Goal: Task Accomplishment & Management: Use online tool/utility

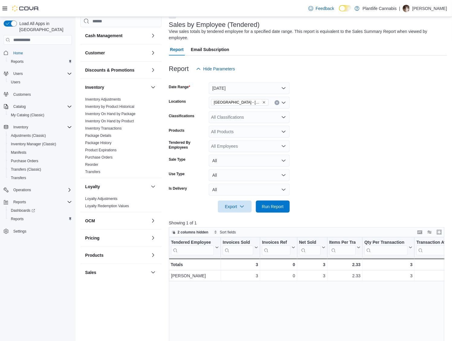
scroll to position [141, 0]
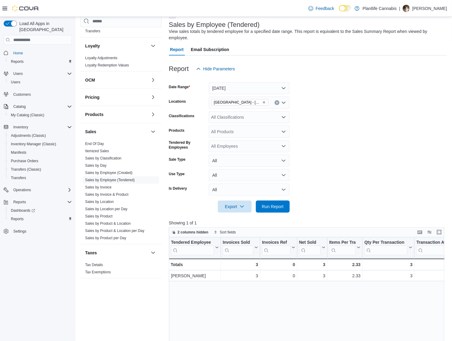
click at [266, 101] on div "Grande Prairie - Westgate" at bounding box center [249, 103] width 81 height 12
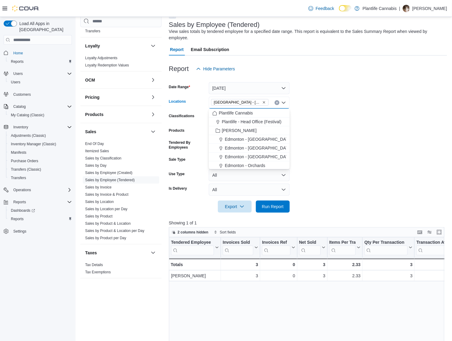
click at [262, 101] on icon "Remove Grande Prairie - Westgate from selection in this group" at bounding box center [264, 103] width 4 height 4
click at [262, 102] on div "All Locations Combo box. Selected. Combo box input. All Locations. Type some te…" at bounding box center [249, 103] width 81 height 12
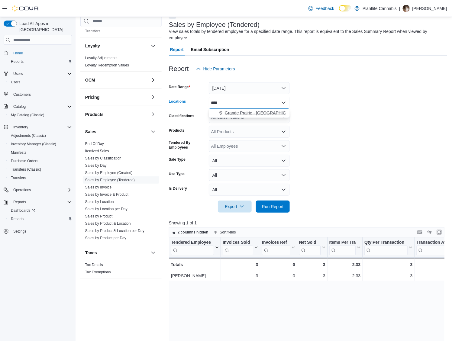
type input "****"
click at [277, 111] on span "Grande Prairie - Cobblestone" at bounding box center [262, 113] width 75 height 6
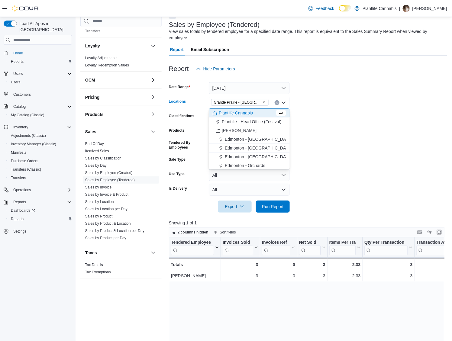
click at [318, 118] on form "Date Range Today Locations Grande Prairie - Cobblestone Combo box. Selected. Gr…" at bounding box center [308, 144] width 278 height 138
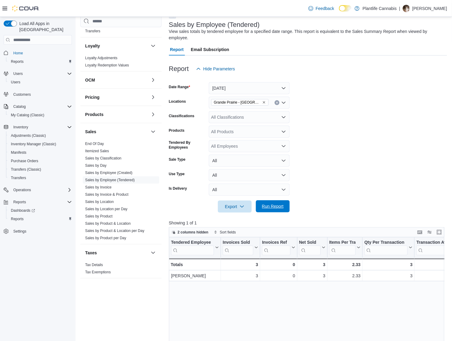
click at [280, 208] on span "Run Report" at bounding box center [273, 206] width 22 height 6
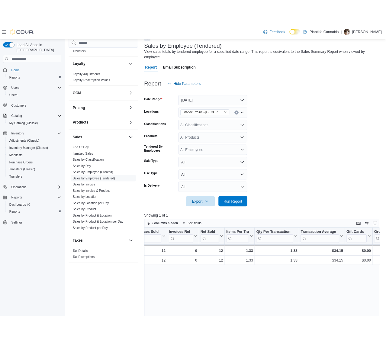
scroll to position [0, 65]
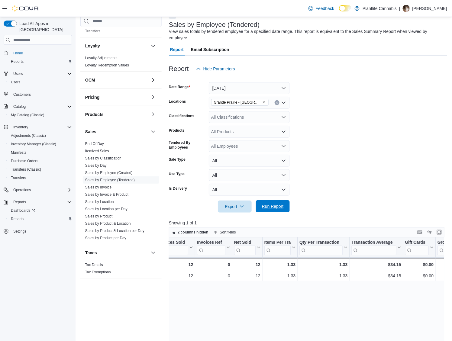
drag, startPoint x: 292, startPoint y: 207, endPoint x: 280, endPoint y: 206, distance: 12.1
click at [292, 207] on form "Date Range Today Locations Grande Prairie - Cobblestone Classifications All Cla…" at bounding box center [308, 144] width 278 height 138
click at [280, 206] on span "Run Report" at bounding box center [273, 206] width 22 height 6
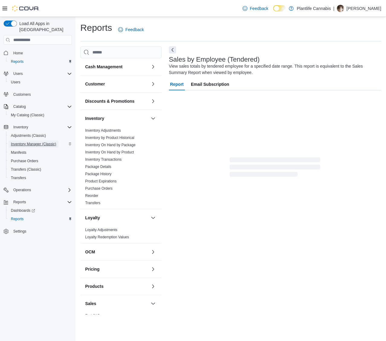
click at [33, 142] on span "Inventory Manager (Classic)" at bounding box center [33, 144] width 45 height 5
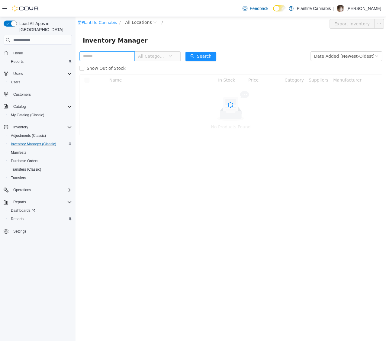
click at [121, 55] on input "text" at bounding box center [106, 56] width 55 height 10
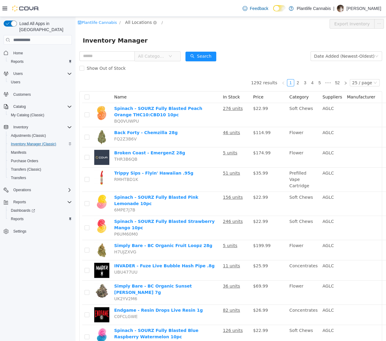
click at [149, 18] on div "Plantlife Cannabis / All Locations / Export Inventory" at bounding box center [231, 24] width 311 height 14
click at [153, 21] on icon "icon: close-circle" at bounding box center [155, 23] width 4 height 4
click at [153, 23] on icon "icon: close-circle" at bounding box center [155, 23] width 4 height 4
click at [136, 24] on span "All Locations" at bounding box center [138, 22] width 27 height 7
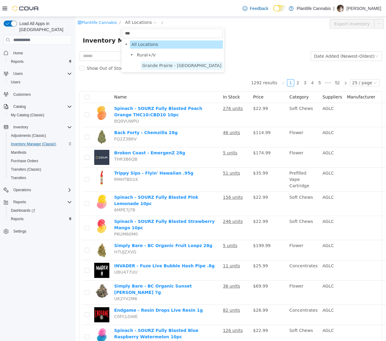
type input "***"
drag, startPoint x: 171, startPoint y: 66, endPoint x: 175, endPoint y: 58, distance: 8.9
click at [171, 66] on span "Grande Prairie - Cobblestone" at bounding box center [181, 65] width 79 height 5
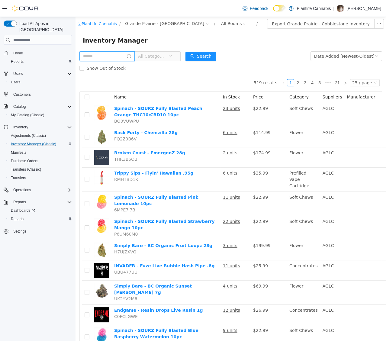
click at [110, 57] on input "text" at bounding box center [106, 56] width 55 height 10
type input "**********"
click at [222, 58] on button "Search" at bounding box center [206, 57] width 31 height 10
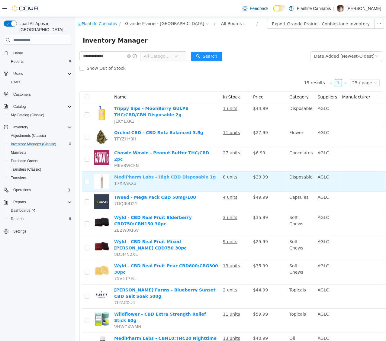
click at [192, 175] on link "MediPharm Labs - High CBD Disposable 1g" at bounding box center [165, 177] width 102 height 5
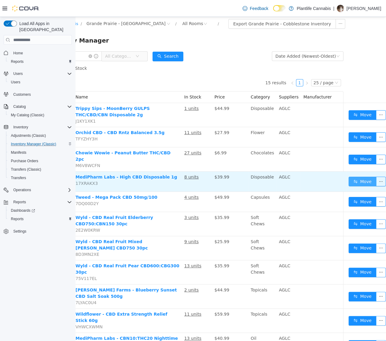
click at [353, 181] on button "Move" at bounding box center [363, 182] width 28 height 10
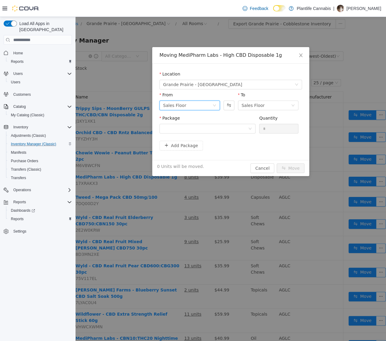
click at [208, 106] on div "Sales Floor" at bounding box center [187, 105] width 49 height 9
click at [248, 105] on div "Sales Floor" at bounding box center [253, 105] width 23 height 9
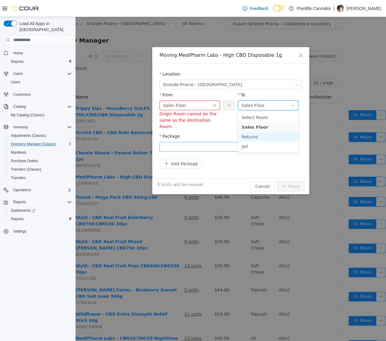
drag, startPoint x: 251, startPoint y: 134, endPoint x: 188, endPoint y: 142, distance: 63.7
click at [251, 134] on li "Returns" at bounding box center [268, 137] width 60 height 10
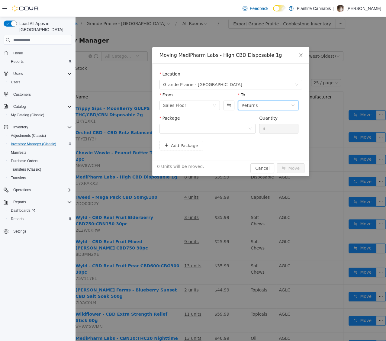
click at [168, 140] on div "Package Quantity *" at bounding box center [230, 128] width 143 height 26
click at [175, 136] on div "Package Quantity *" at bounding box center [230, 126] width 143 height 23
click at [179, 131] on div at bounding box center [205, 128] width 85 height 9
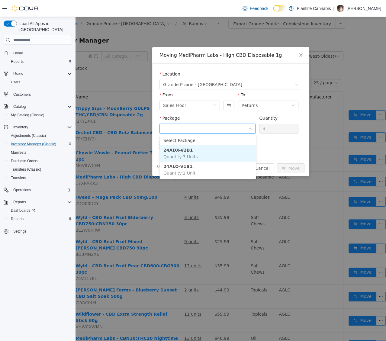
click at [190, 154] on li "24ADX-V2B1 Quantity : 7 Units" at bounding box center [208, 153] width 96 height 16
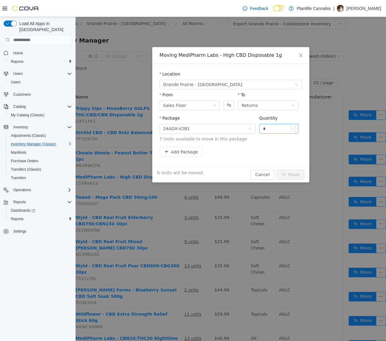
click at [273, 130] on input "*" at bounding box center [278, 128] width 39 height 9
type input "*"
drag, startPoint x: 294, startPoint y: 173, endPoint x: 297, endPoint y: 174, distance: 3.1
click at [295, 173] on button "Move" at bounding box center [291, 175] width 28 height 10
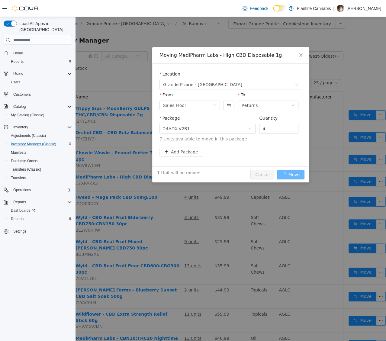
scroll to position [0, 0]
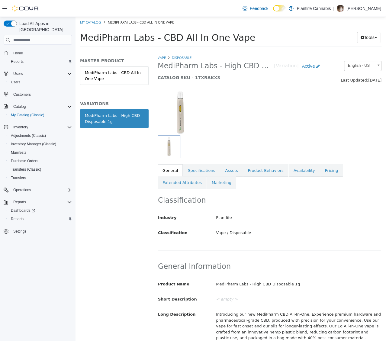
scroll to position [0, 5]
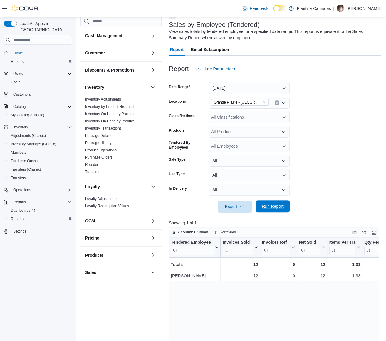
scroll to position [141, 0]
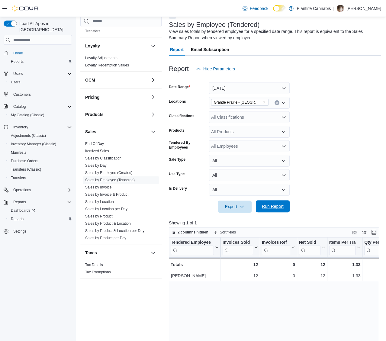
click at [283, 209] on span "Run Report" at bounding box center [273, 206] width 22 height 6
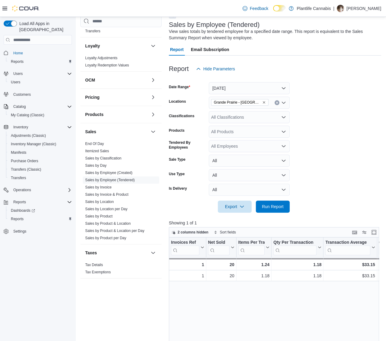
scroll to position [0, 89]
click at [285, 199] on div at bounding box center [275, 198] width 212 height 5
click at [282, 206] on span "Run Report" at bounding box center [273, 206] width 22 height 6
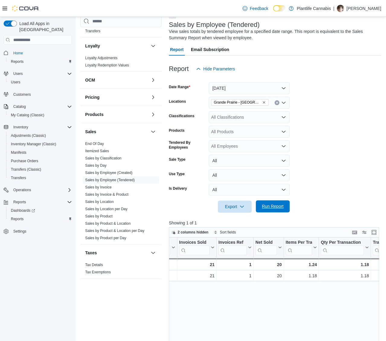
click at [279, 207] on span "Run Report" at bounding box center [273, 206] width 22 height 6
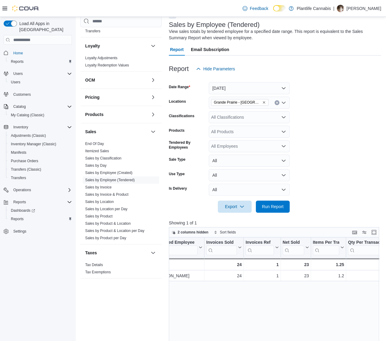
scroll to position [0, 21]
